Goal: Task Accomplishment & Management: Use online tool/utility

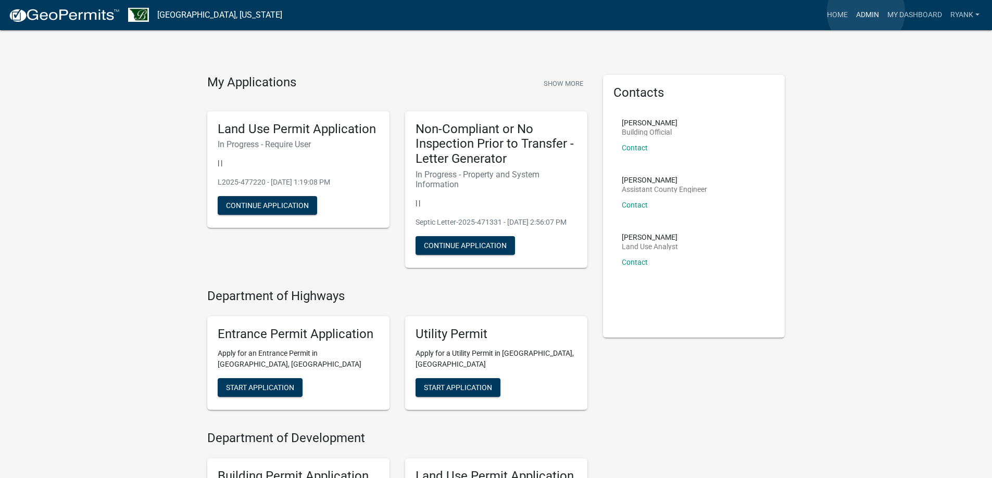
click at [866, 12] on link "Admin" at bounding box center [867, 15] width 31 height 20
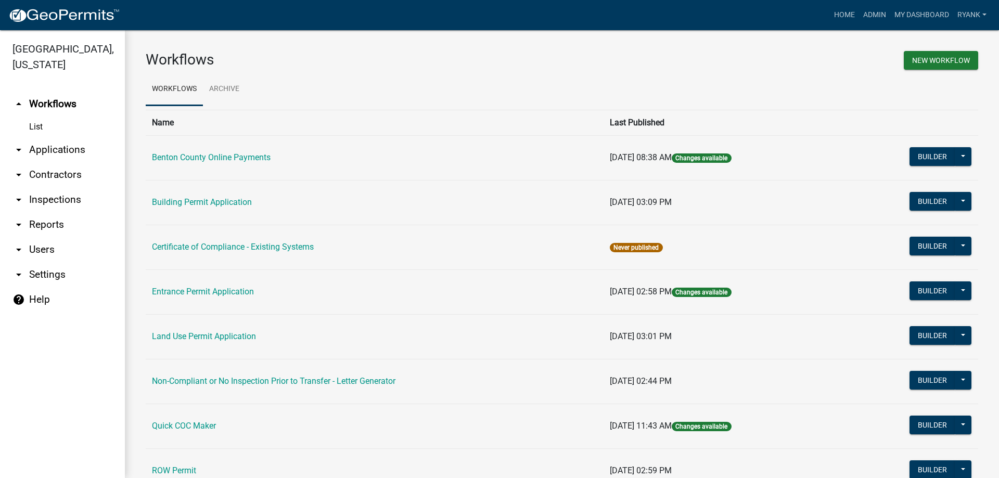
click at [58, 153] on link "arrow_drop_down Applications" at bounding box center [62, 149] width 125 height 25
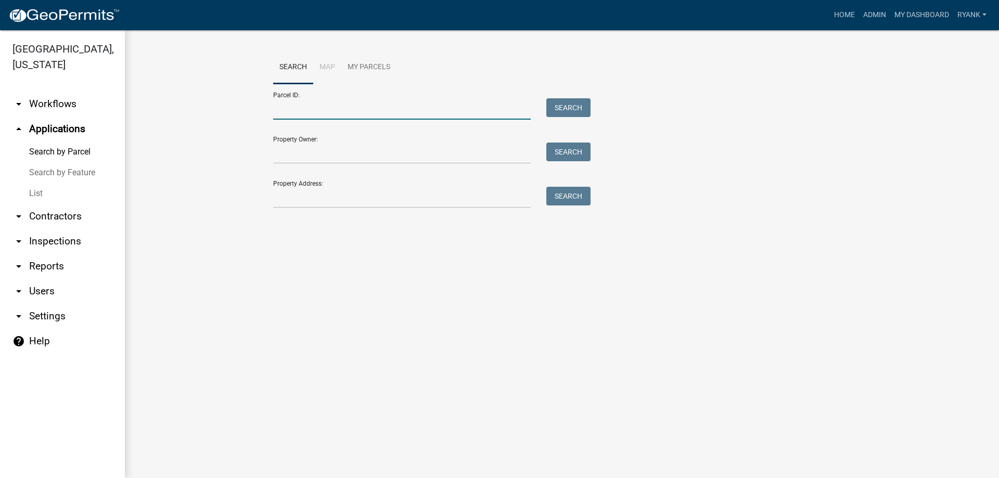
click at [290, 114] on input "Parcel ID:" at bounding box center [402, 108] width 258 height 21
click at [296, 155] on input "Property Owner:" at bounding box center [402, 153] width 258 height 21
drag, startPoint x: 305, startPoint y: 158, endPoint x: 299, endPoint y: 153, distance: 8.1
click at [302, 157] on input "Property Owner:" at bounding box center [402, 153] width 258 height 21
click at [295, 154] on input "Property Owner:" at bounding box center [402, 153] width 258 height 21
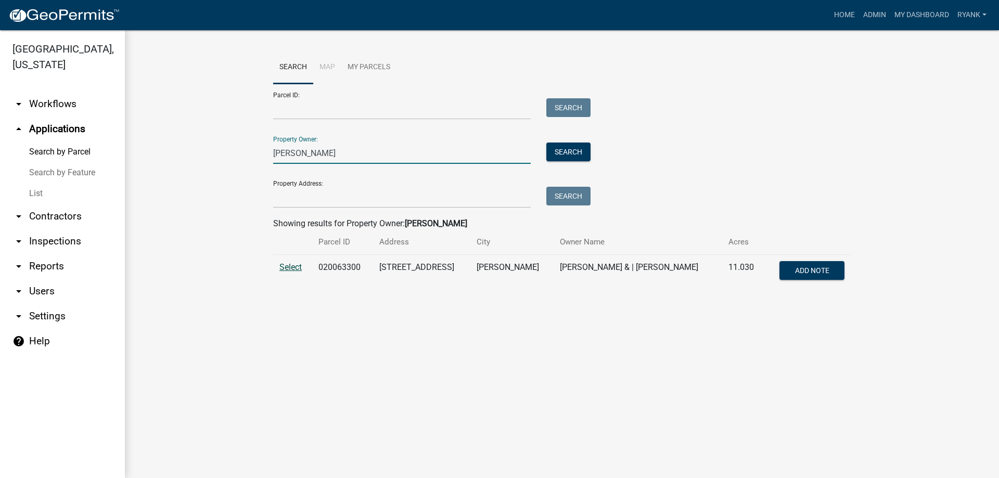
type input "[PERSON_NAME]"
click at [281, 265] on span "Select" at bounding box center [291, 267] width 22 height 10
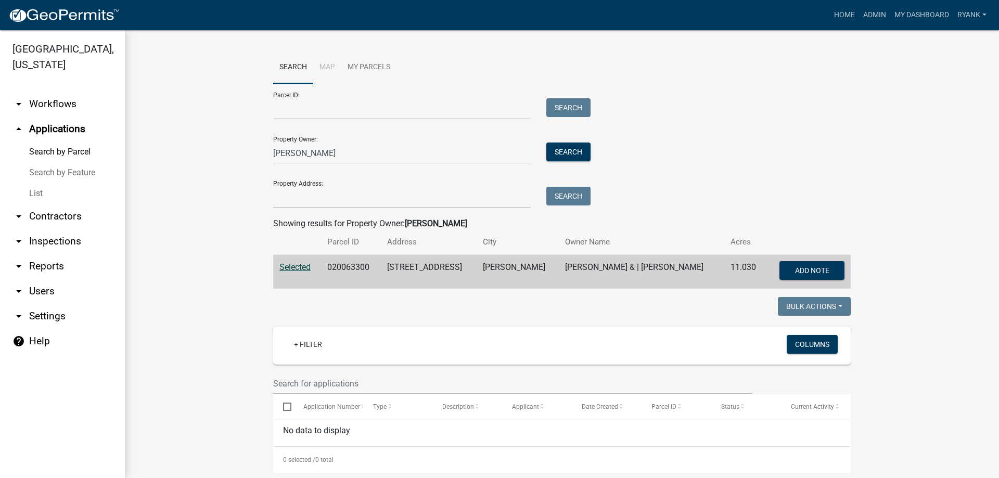
scroll to position [16, 0]
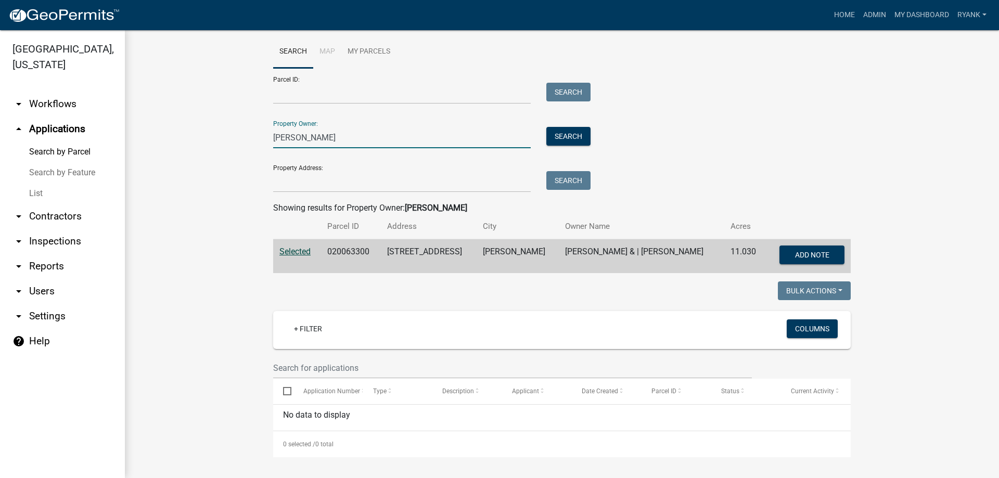
drag, startPoint x: 327, startPoint y: 139, endPoint x: 251, endPoint y: 119, distance: 78.7
click at [250, 136] on wm-workflow-application-search-view "Search Map My Parcels Parcel ID: Search Property Owner: [PERSON_NAME] Search Pr…" at bounding box center [562, 246] width 833 height 422
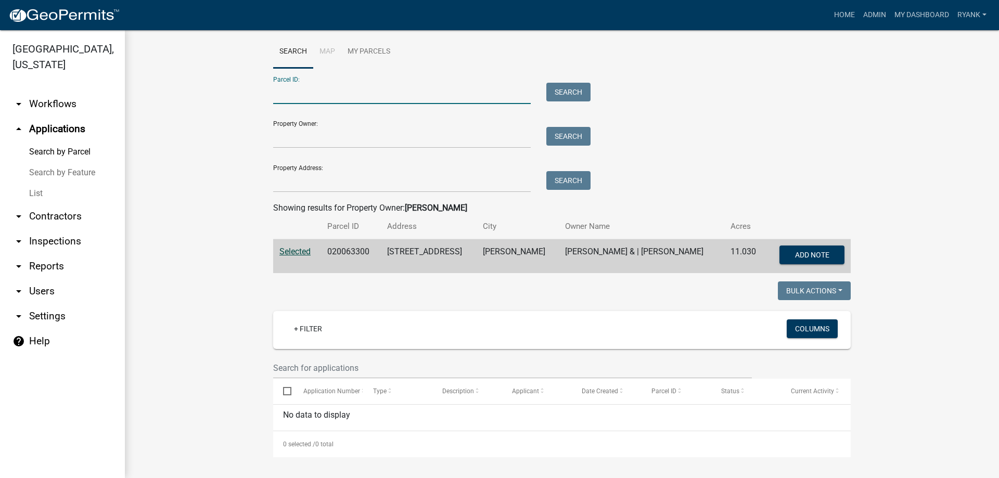
paste input "020063300"
type input "020063300"
click at [565, 84] on button "Search" at bounding box center [569, 92] width 44 height 19
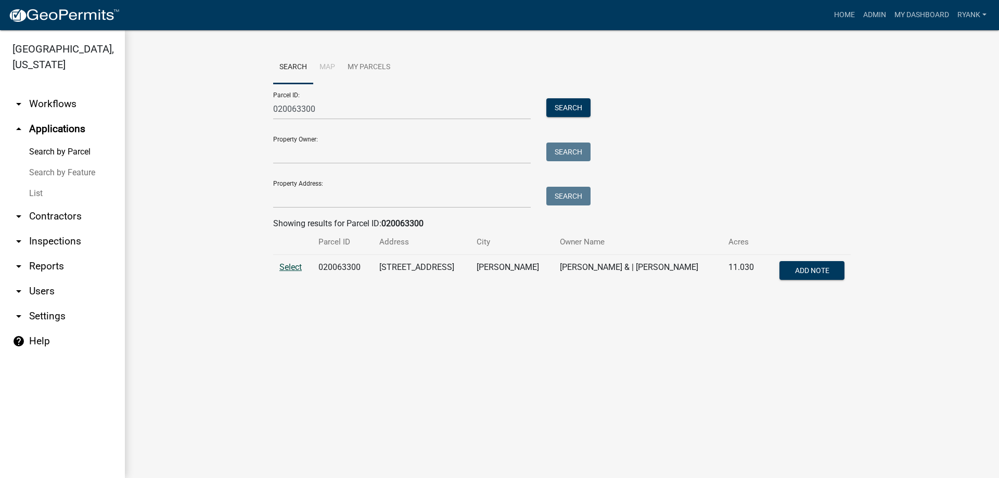
click at [282, 267] on span "Select" at bounding box center [291, 267] width 22 height 10
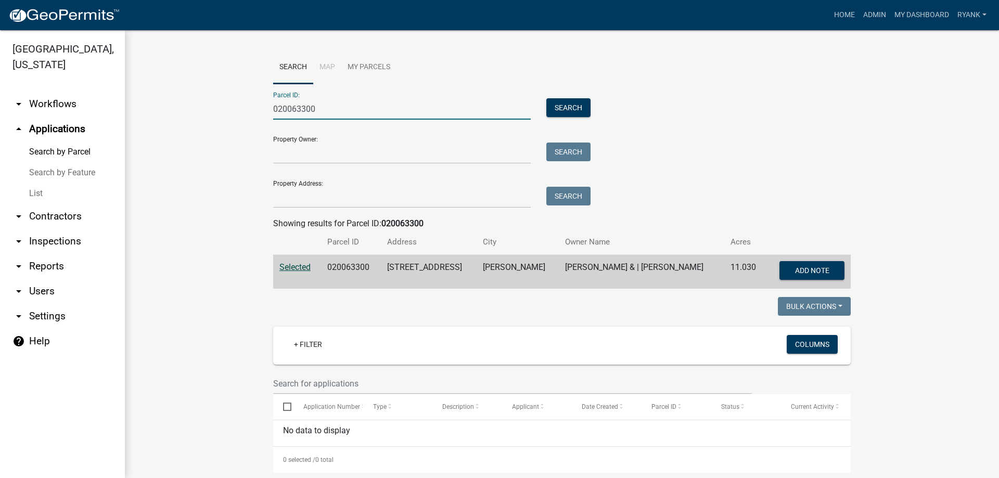
drag, startPoint x: 325, startPoint y: 115, endPoint x: 155, endPoint y: 69, distance: 176.3
click at [137, 86] on div "Search Map My Parcels Parcel ID: 020063300 Search Property Owner: Search Proper…" at bounding box center [562, 262] width 874 height 464
paste input "070015300"
type input "070015300"
click at [566, 103] on button "Search" at bounding box center [569, 107] width 44 height 19
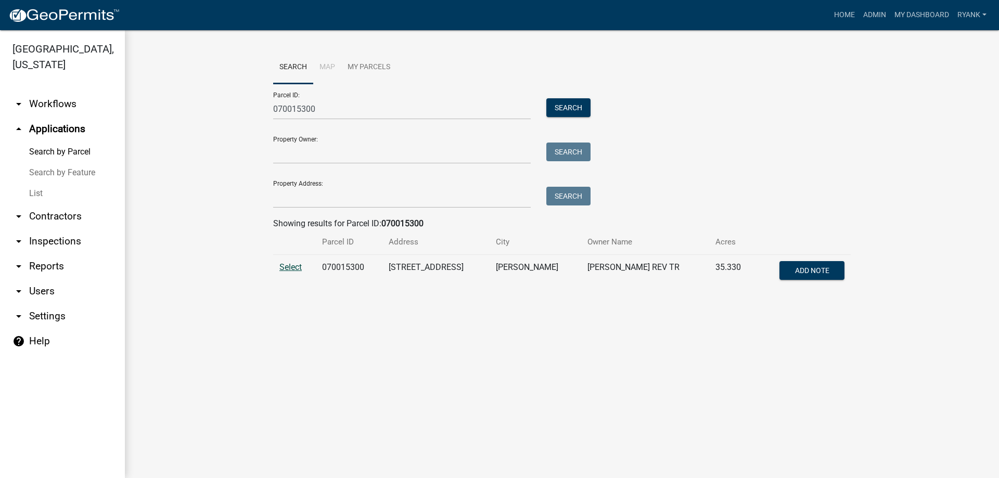
click at [289, 264] on span "Select" at bounding box center [291, 267] width 22 height 10
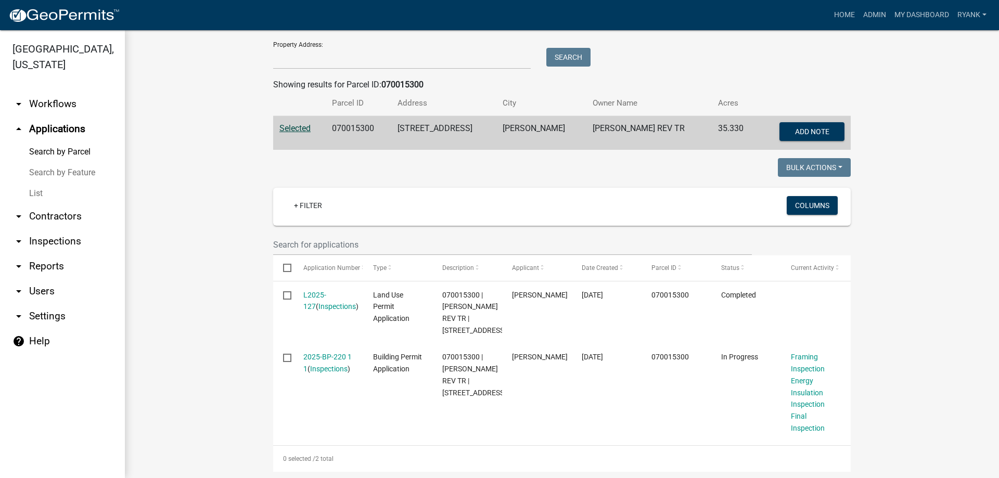
scroll to position [165, 0]
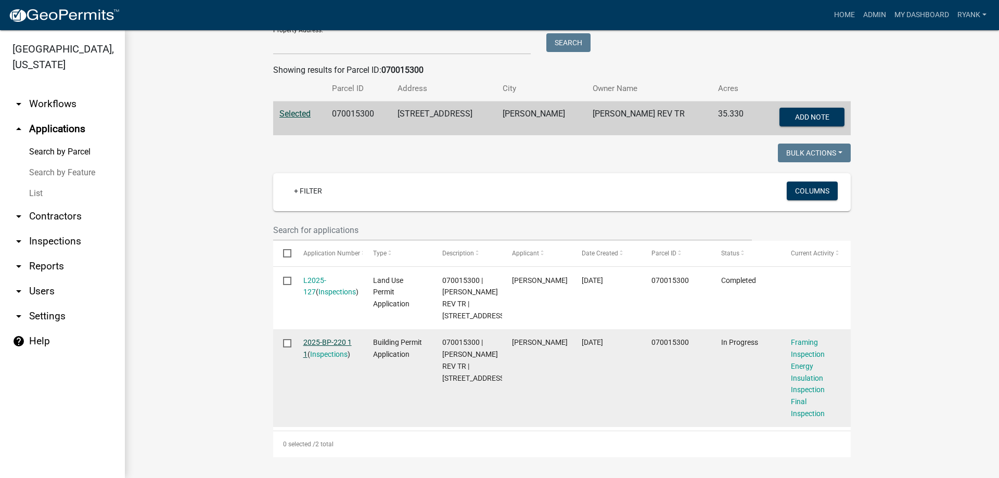
click at [315, 341] on link "2025-BP-220 1 1" at bounding box center [327, 348] width 48 height 20
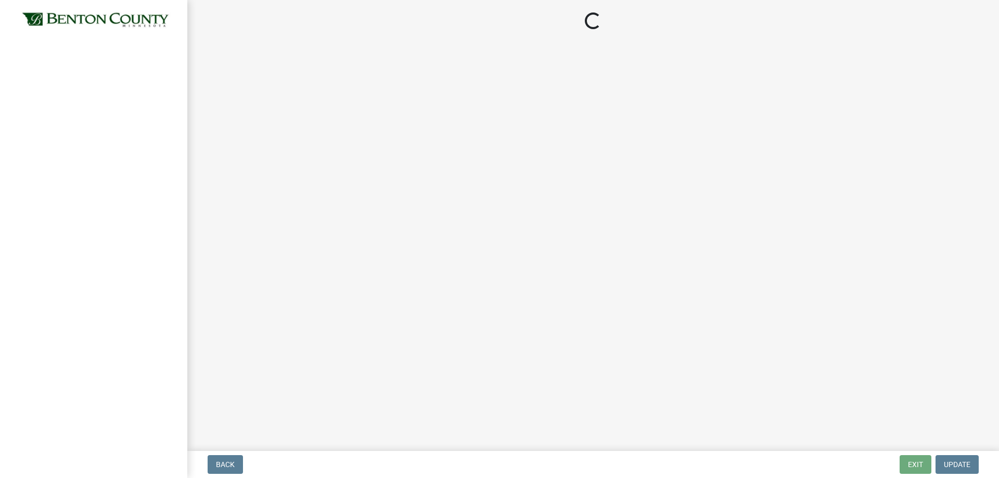
select select "17bfa135-5610-45df-8ce7-87530b7d86d4"
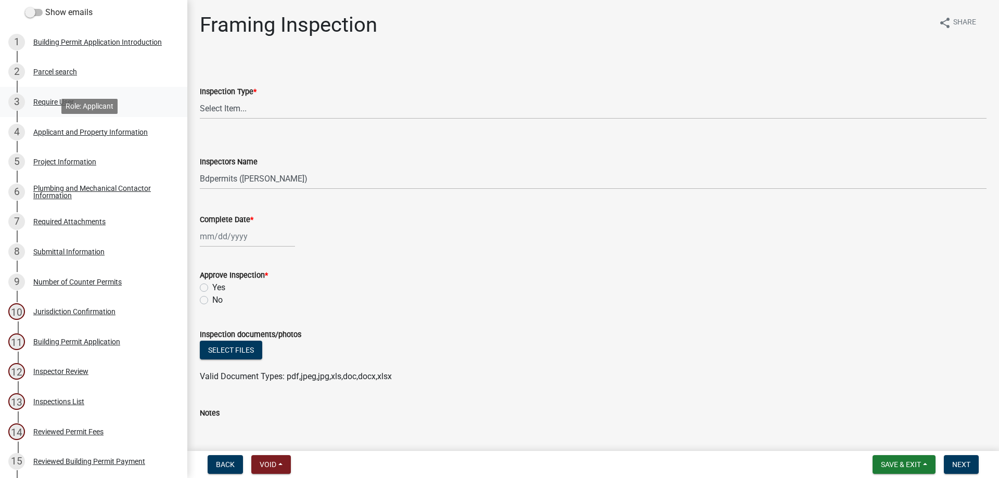
scroll to position [94, 0]
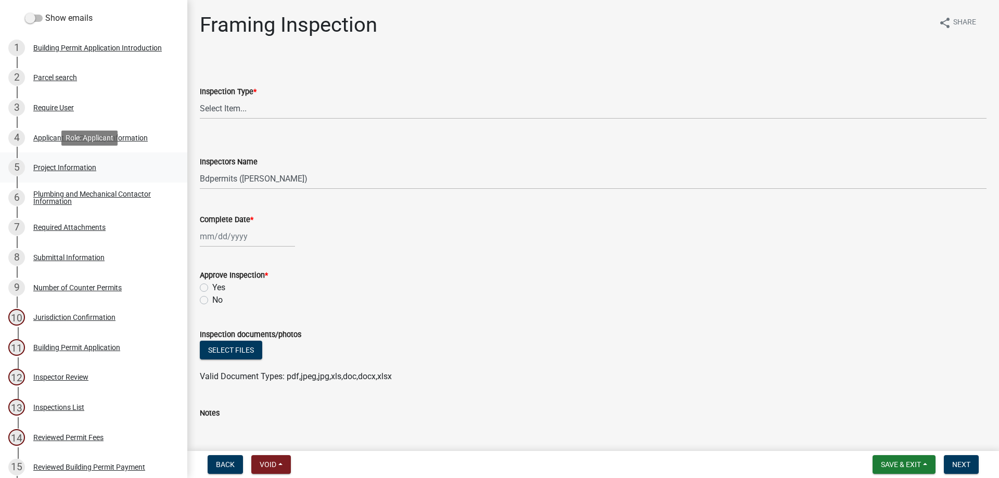
click at [68, 164] on div "Project Information" at bounding box center [64, 167] width 63 height 7
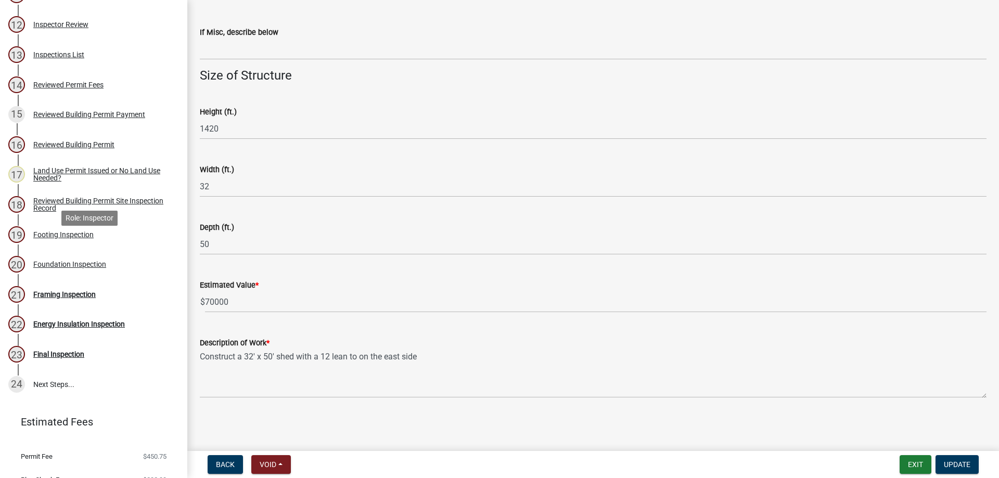
scroll to position [511, 0]
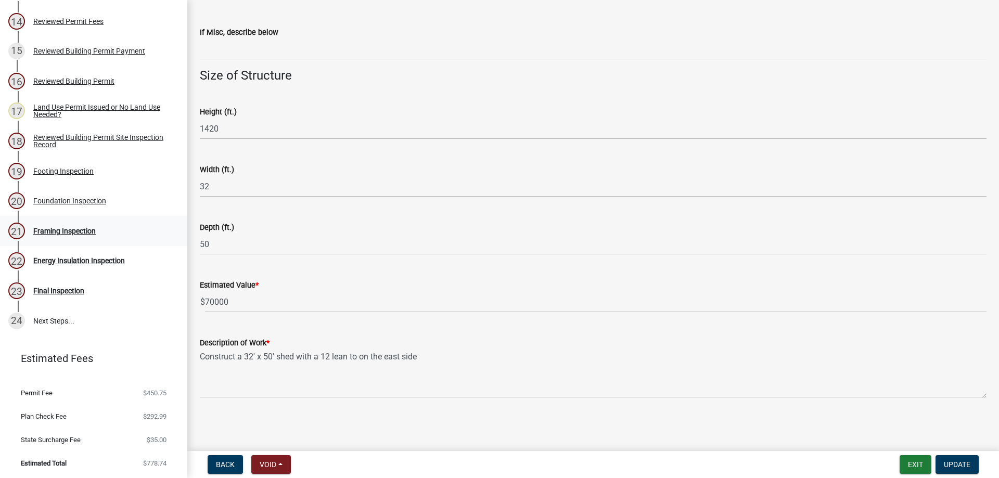
click at [54, 232] on div "Framing Inspection" at bounding box center [64, 230] width 62 height 7
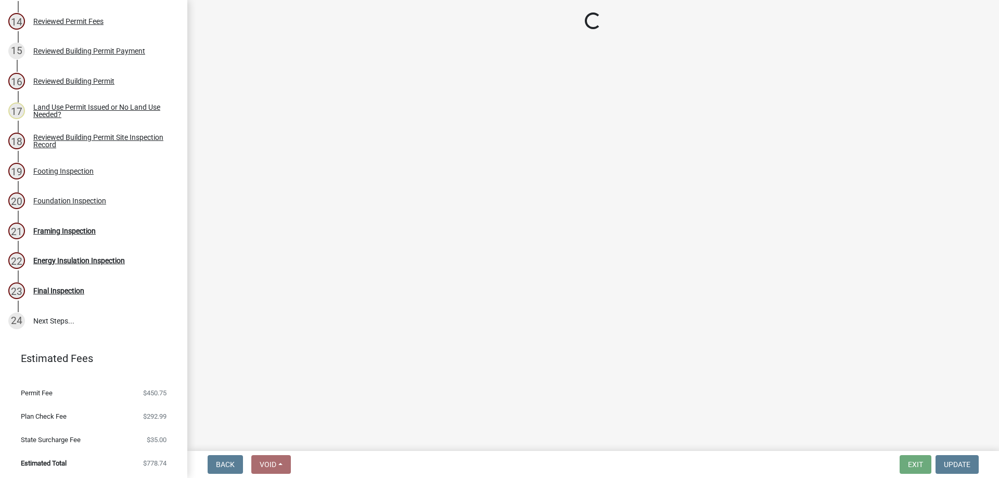
select select "17bfa135-5610-45df-8ce7-87530b7d86d4"
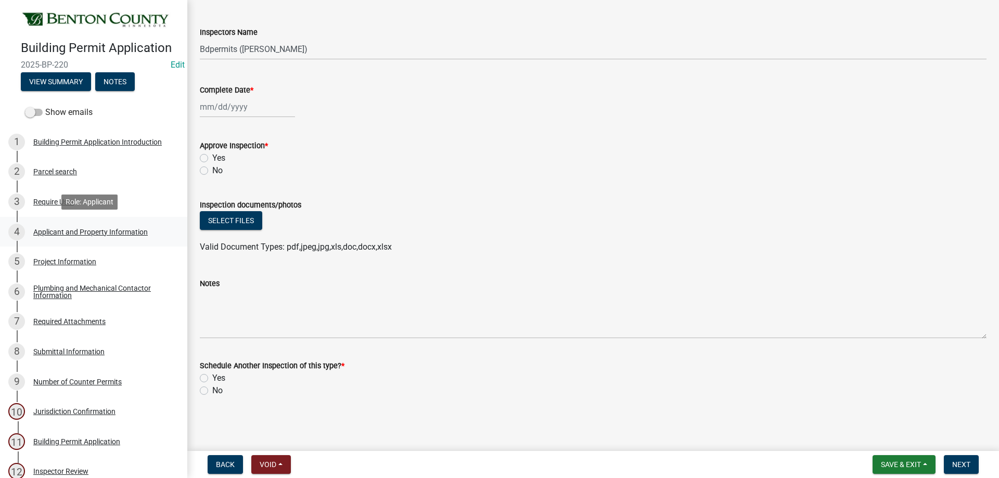
click at [113, 231] on div "Applicant and Property Information" at bounding box center [90, 232] width 115 height 7
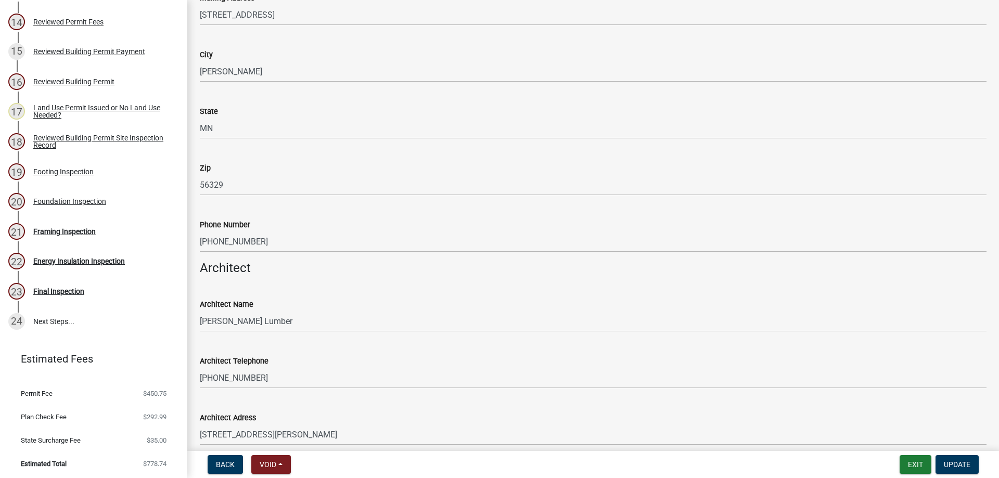
scroll to position [511, 0]
click at [59, 225] on div "21 Framing Inspection" at bounding box center [89, 231] width 162 height 17
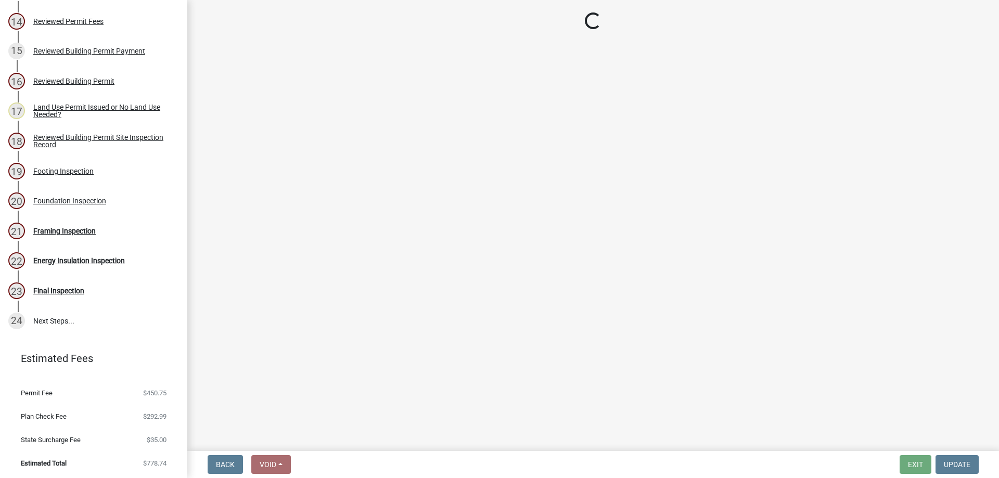
select select "17bfa135-5610-45df-8ce7-87530b7d86d4"
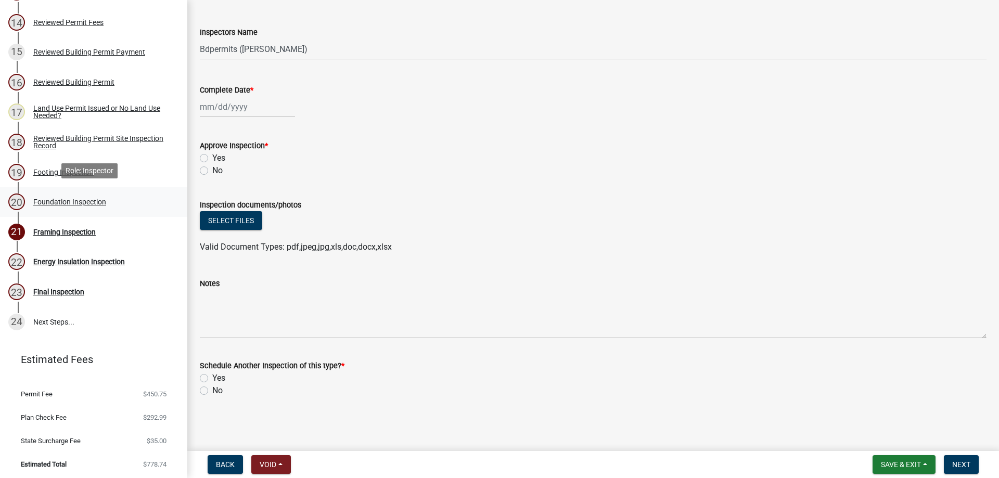
scroll to position [511, 0]
